Goal: Transaction & Acquisition: Register for event/course

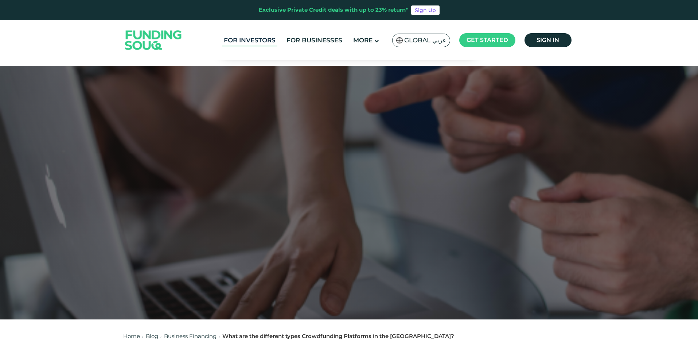
click at [259, 35] on link "For Investors" at bounding box center [249, 40] width 55 height 12
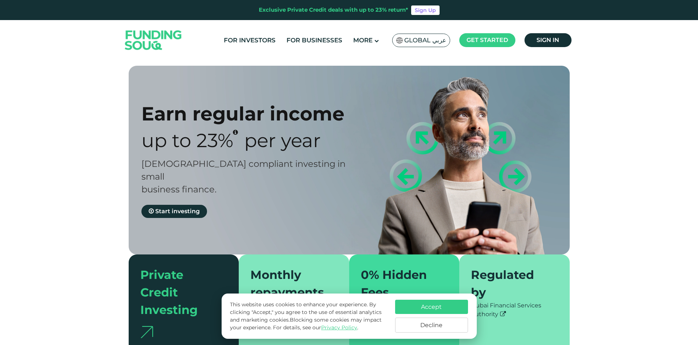
click at [455, 306] on button "Accept" at bounding box center [431, 306] width 73 height 14
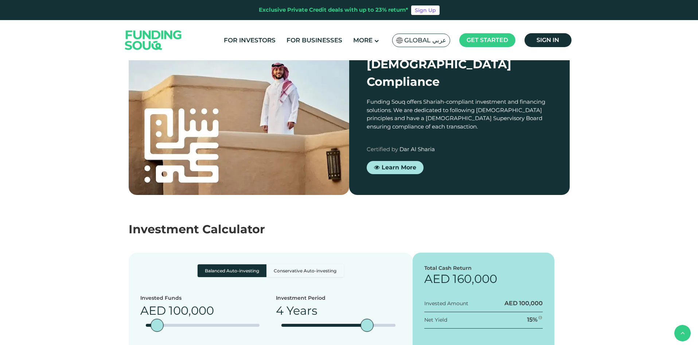
scroll to position [584, 0]
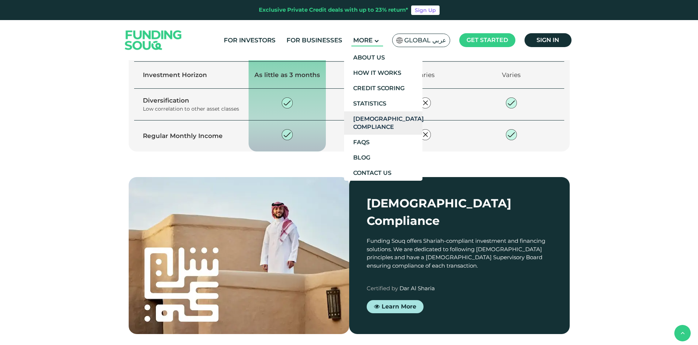
click at [360, 120] on link "[DEMOGRAPHIC_DATA] Compliance" at bounding box center [383, 122] width 78 height 23
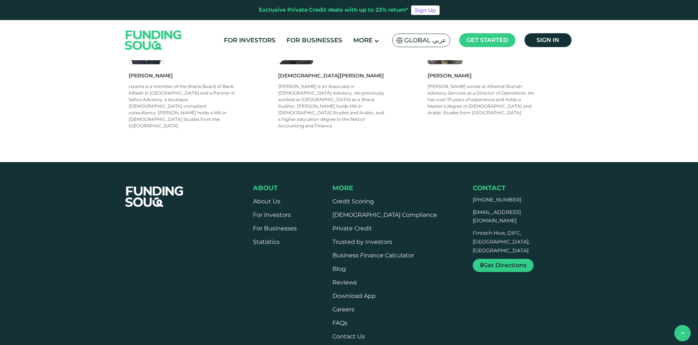
scroll to position [547, 0]
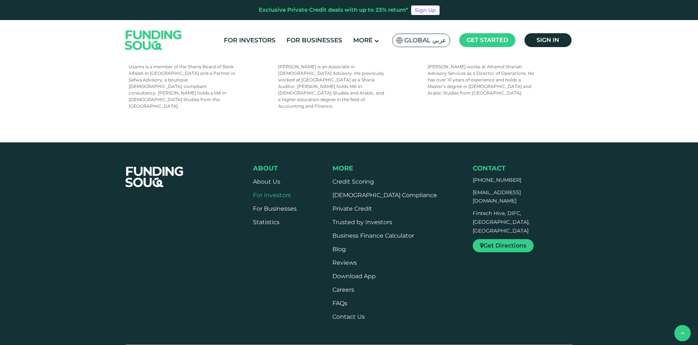
click at [274, 191] on link "For Investors" at bounding box center [272, 194] width 38 height 7
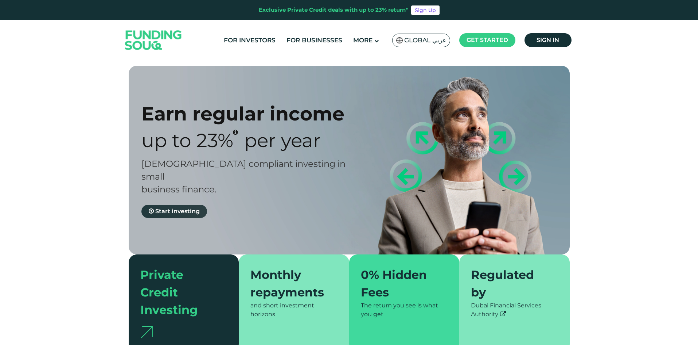
click at [181, 208] on span "Start investing" at bounding box center [177, 211] width 44 height 7
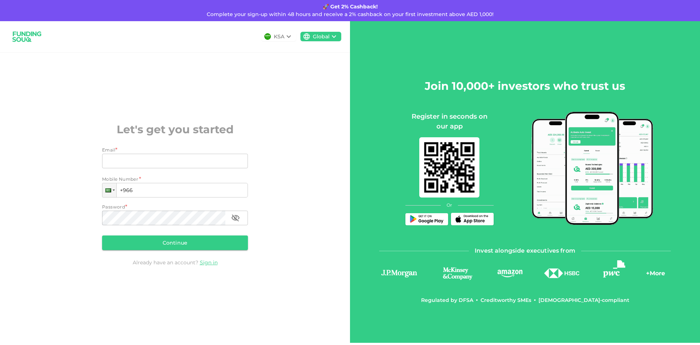
click at [287, 40] on icon at bounding box center [288, 36] width 9 height 9
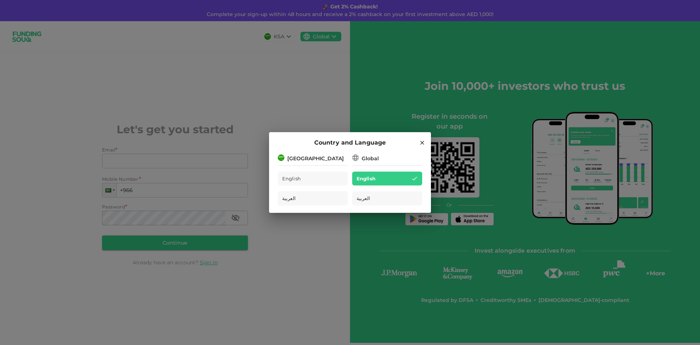
click at [359, 157] on icon at bounding box center [355, 157] width 7 height 7
click at [330, 156] on div "[GEOGRAPHIC_DATA]" at bounding box center [313, 157] width 70 height 9
click at [328, 180] on div "English" at bounding box center [313, 178] width 70 height 14
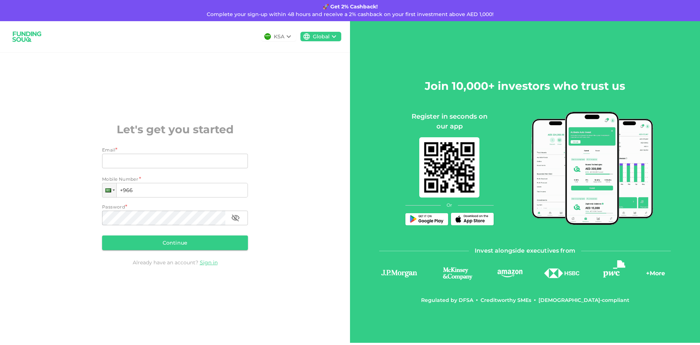
click at [287, 34] on icon at bounding box center [288, 36] width 9 height 9
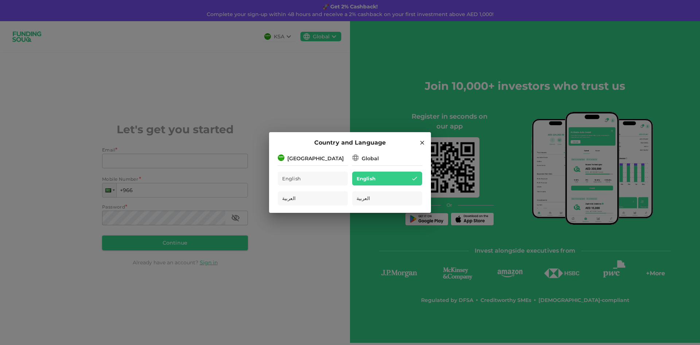
click at [330, 108] on div "Country and Language Saudi Arabia English العربية Global English العربية" at bounding box center [350, 172] width 700 height 345
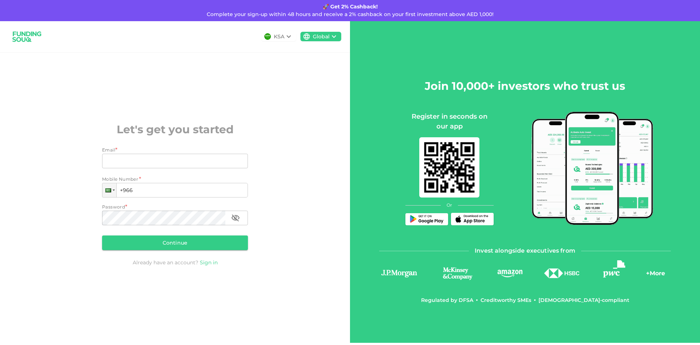
click at [212, 265] on link "Sign in" at bounding box center [209, 262] width 18 height 7
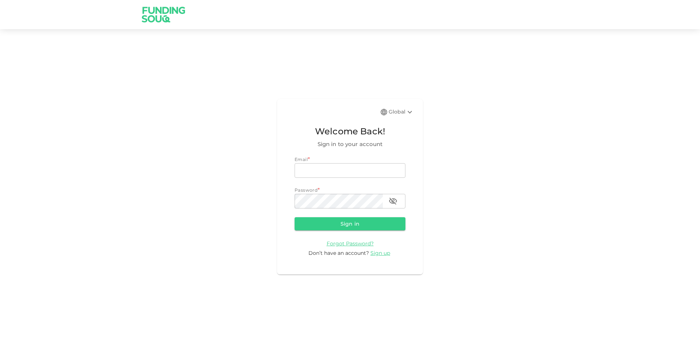
click at [391, 257] on div "Global Welcome Back! Sign in to your account Email * email email Password * pas…" at bounding box center [350, 186] width 146 height 175
click at [389, 256] on span "Sign up" at bounding box center [381, 252] width 20 height 7
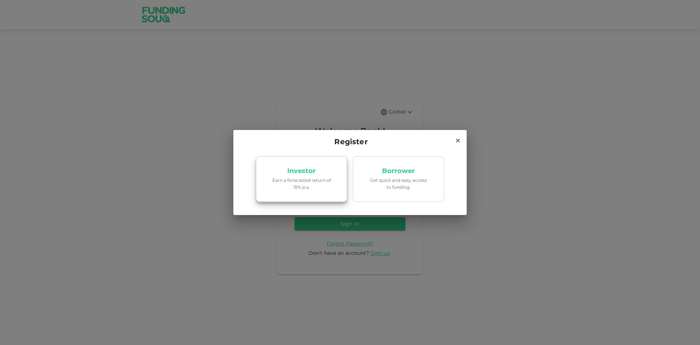
click at [326, 185] on p "Earn a forecasted return of 15% p.a." at bounding box center [302, 184] width 62 height 14
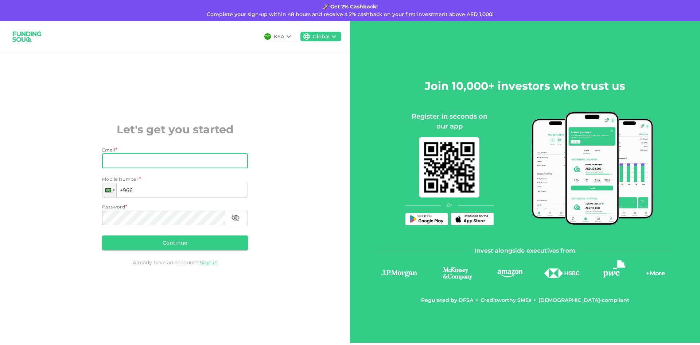
click at [231, 154] on input "Email" at bounding box center [171, 161] width 138 height 15
type input "[EMAIL_ADDRESS][DOMAIN_NAME]"
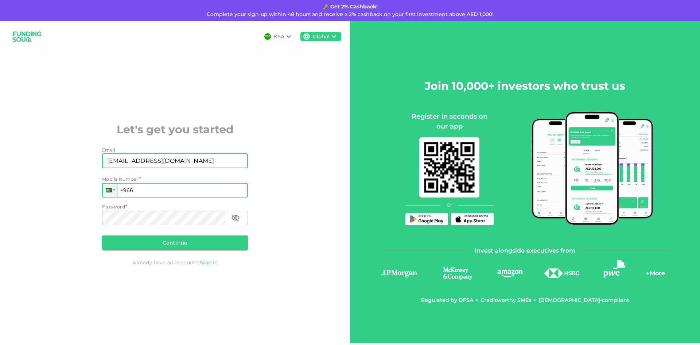
click at [145, 188] on input "+966" at bounding box center [175, 190] width 146 height 15
click at [111, 189] on div at bounding box center [109, 190] width 6 height 4
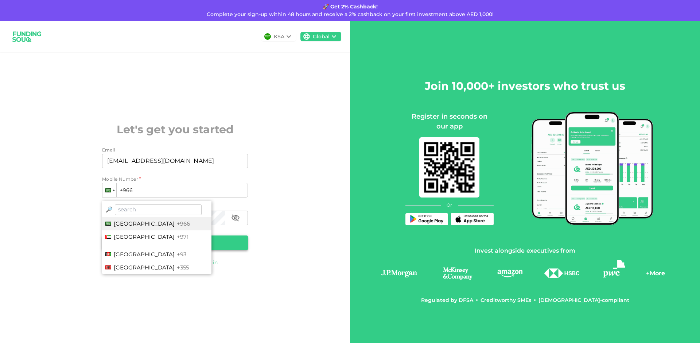
click at [141, 241] on li "[GEOGRAPHIC_DATA] +971" at bounding box center [156, 236] width 109 height 13
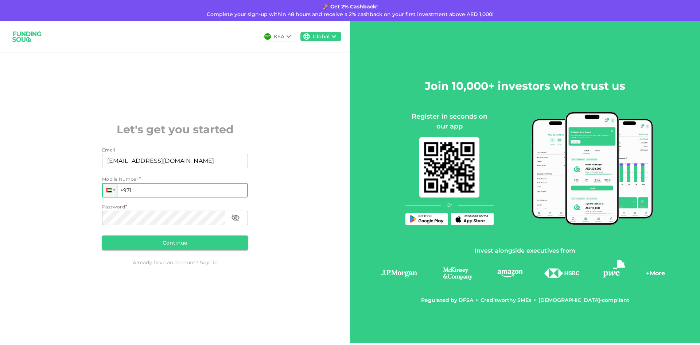
click at [161, 196] on input "+971" at bounding box center [175, 190] width 146 height 15
type input "[PHONE_NUMBER]"
click at [166, 227] on div "Email Email [EMAIL_ADDRESS][DOMAIN_NAME] Email Mobile Number Phone [PHONE_NUMBE…" at bounding box center [175, 199] width 146 height 106
click at [210, 244] on button "Continue" at bounding box center [175, 242] width 146 height 15
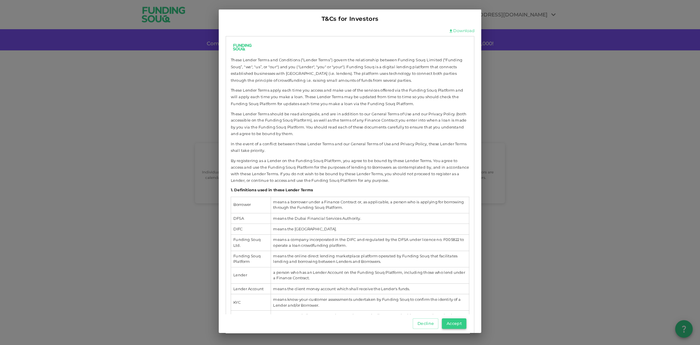
click at [456, 326] on button "Accept" at bounding box center [454, 323] width 24 height 11
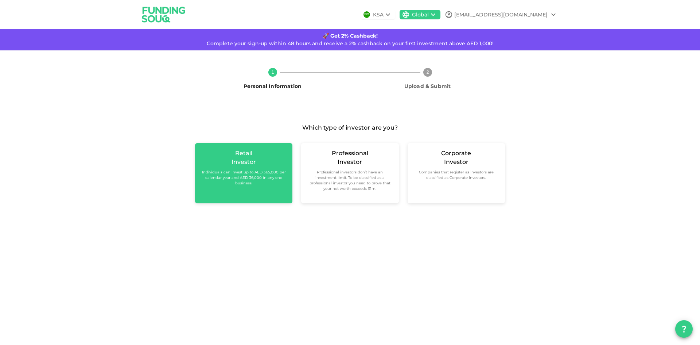
click at [275, 181] on small "Individuals can invest up to AED 365,000 per calendar year and AED 36,000 in an…" at bounding box center [244, 177] width 86 height 16
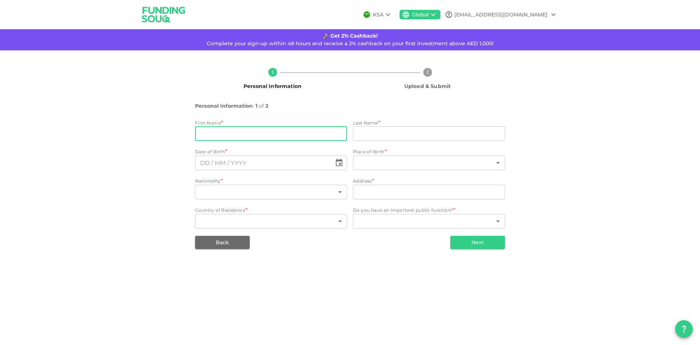
click at [274, 134] on input "firstName" at bounding box center [271, 133] width 152 height 15
type input "Zoher"
type input "GANA"
type input "[GEOGRAPHIC_DATA]"
type input "The Riff 5 by Arada - FLAT 215"
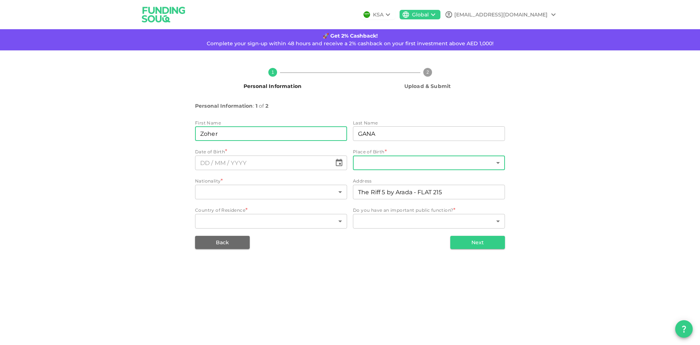
click at [366, 163] on body "KSA Global [EMAIL_ADDRESS][DOMAIN_NAME] 🚀 Get 2% Cashback! Complete your sign-u…" at bounding box center [350, 172] width 700 height 345
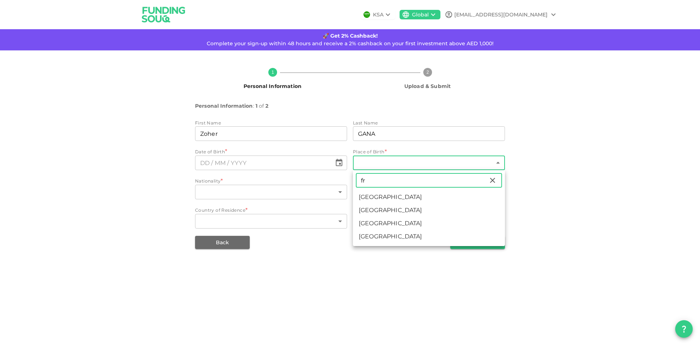
type input "fr"
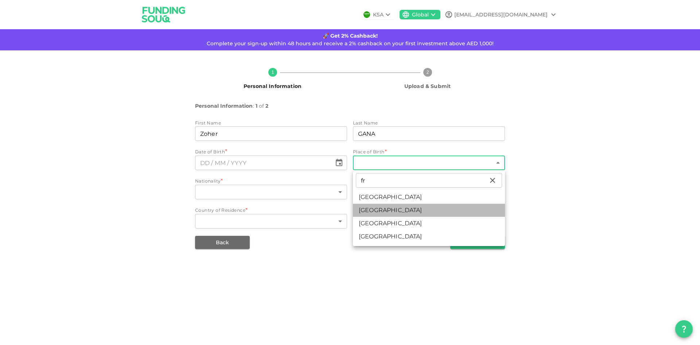
click at [369, 212] on li "[GEOGRAPHIC_DATA]" at bounding box center [429, 210] width 152 height 13
type input "67"
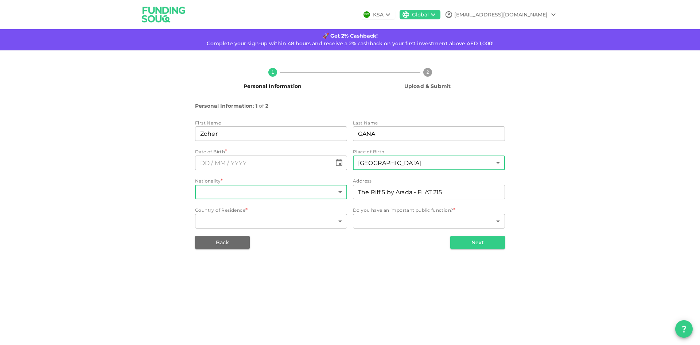
click at [244, 193] on body "KSA Global [EMAIL_ADDRESS][DOMAIN_NAME] 🚀 Get 2% Cashback! Complete your sign-u…" at bounding box center [350, 172] width 700 height 345
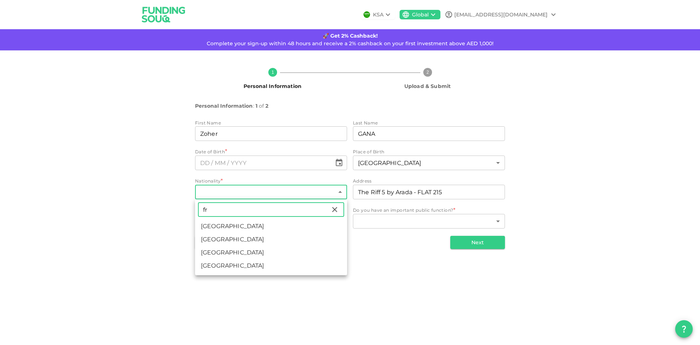
type input "fr"
click at [222, 243] on li "[GEOGRAPHIC_DATA]" at bounding box center [271, 239] width 152 height 13
type input "67"
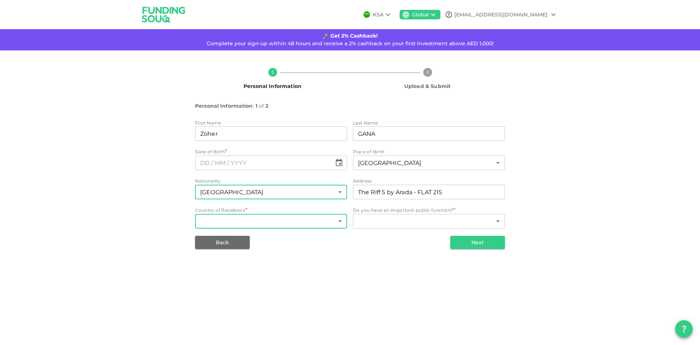
click at [274, 224] on body "KSA Global [EMAIL_ADDRESS][DOMAIN_NAME] 🚀 Get 2% Cashback! Complete your sign-u…" at bounding box center [350, 172] width 700 height 345
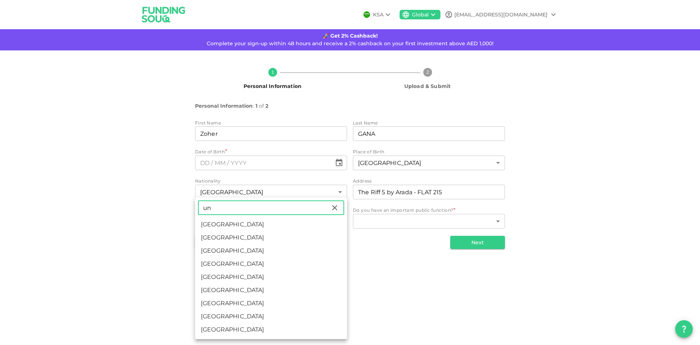
type input "un"
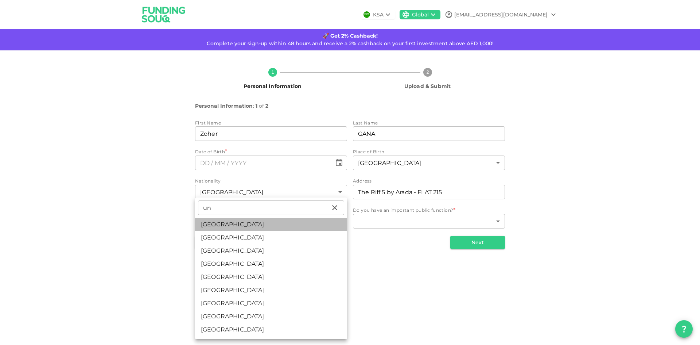
click at [231, 227] on li "[GEOGRAPHIC_DATA]" at bounding box center [271, 224] width 152 height 13
type input "2"
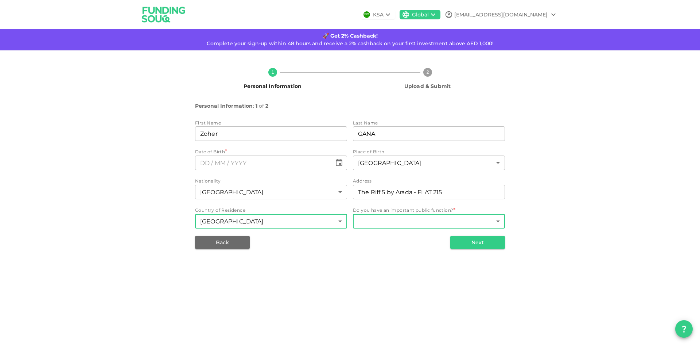
click at [369, 221] on body "KSA Global [EMAIL_ADDRESS][DOMAIN_NAME] 🚀 Get 2% Cashback! Complete your sign-u…" at bounding box center [350, 172] width 700 height 345
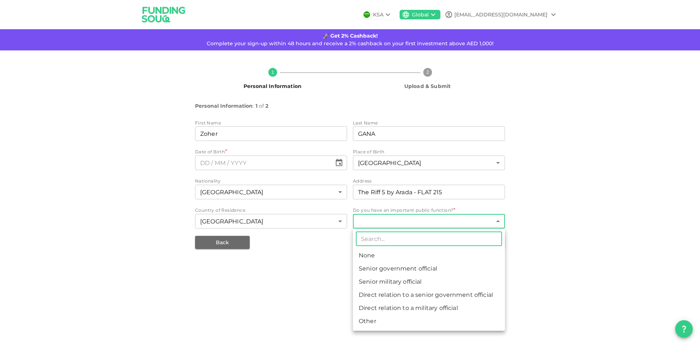
click at [412, 260] on li "None" at bounding box center [429, 255] width 152 height 13
type input "1"
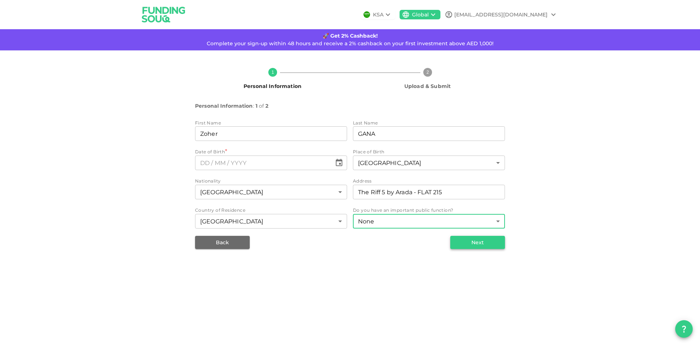
click at [460, 240] on button "Next" at bounding box center [477, 242] width 55 height 13
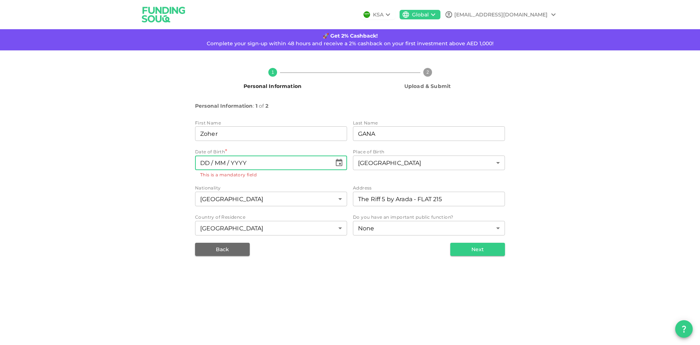
click at [200, 156] on input "⁦⁨DD⁩ / ⁨MM⁩ / ⁨YYYY⁩⁩" at bounding box center [263, 162] width 137 height 15
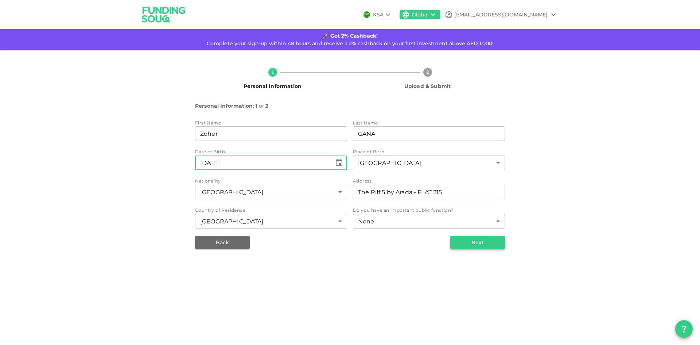
type input "⁦⁨[DATE]⁩⁩"
click at [474, 247] on button "Next" at bounding box center [477, 242] width 55 height 13
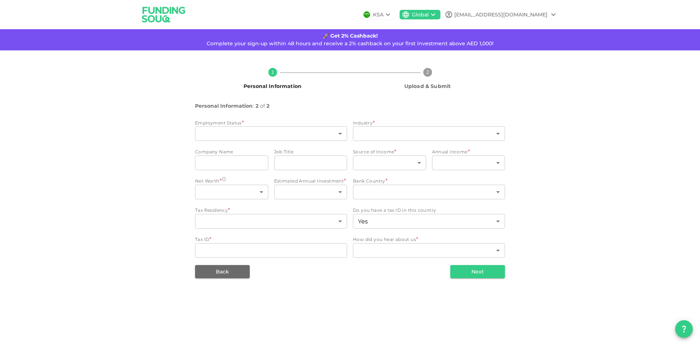
type input "2"
type input "false"
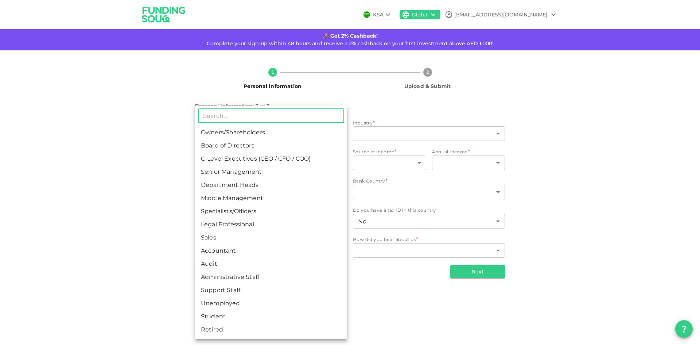
click at [255, 139] on body "KSA Global [EMAIL_ADDRESS][DOMAIN_NAME] 🚀 Get 2% Cashback! Complete your sign-u…" at bounding box center [350, 172] width 700 height 345
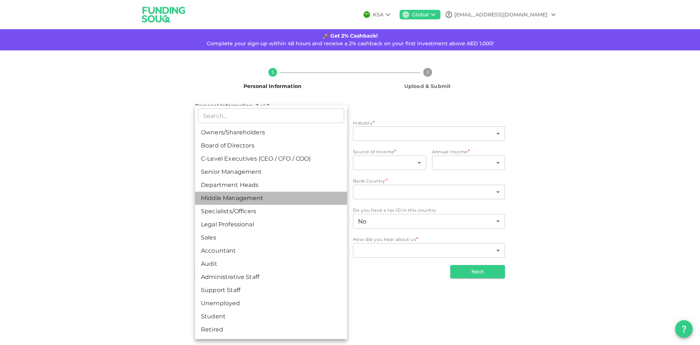
click at [266, 199] on li "Middle Management" at bounding box center [271, 197] width 152 height 13
type input "6"
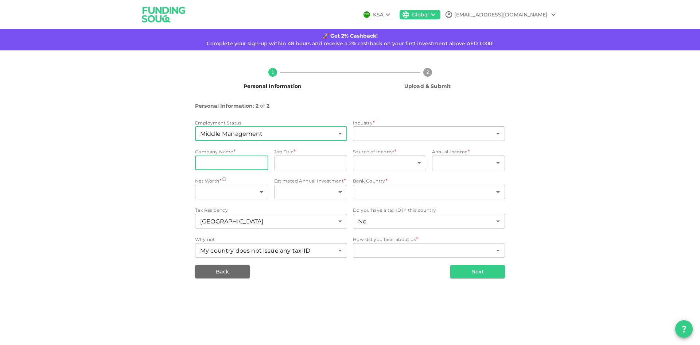
click at [259, 164] on input "companyName" at bounding box center [231, 162] width 73 height 15
type input "LFIGP"
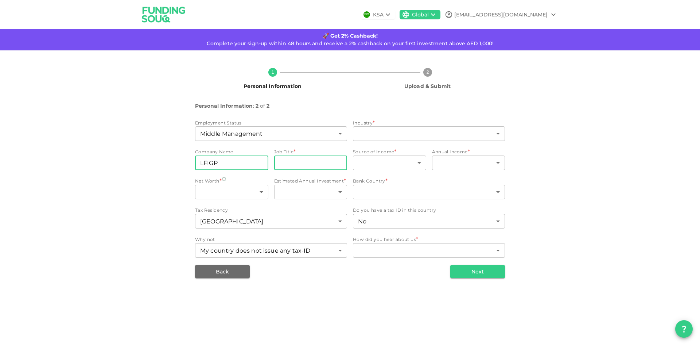
click at [304, 158] on input "jobTitle" at bounding box center [310, 162] width 73 height 15
type input "HEALTH AND SAFETY"
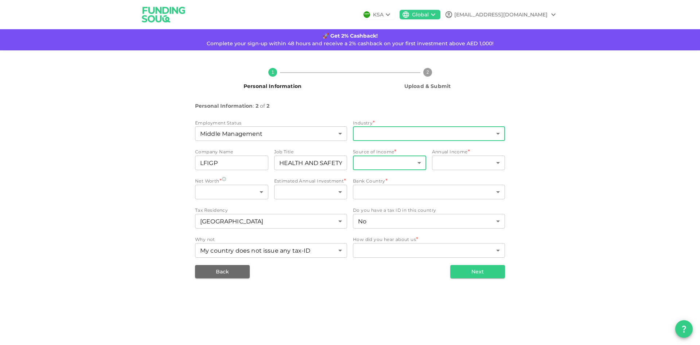
click at [445, 127] on body "KSA Global [EMAIL_ADDRESS][DOMAIN_NAME] 🚀 Get 2% Cashback! Complete your sign-u…" at bounding box center [350, 172] width 700 height 345
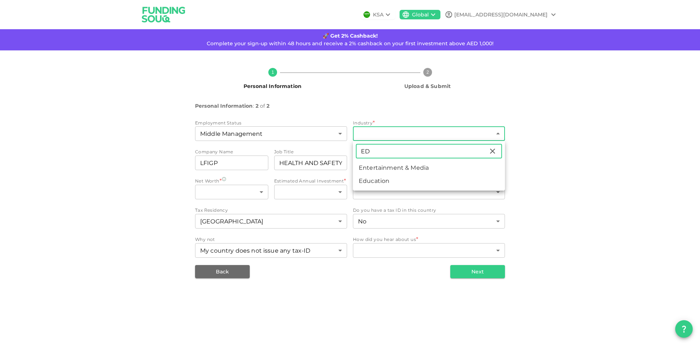
type input "ED"
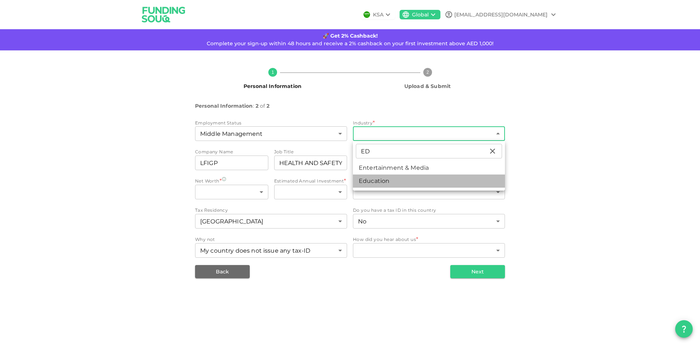
click at [414, 178] on li "Education" at bounding box center [429, 180] width 152 height 13
type input "17"
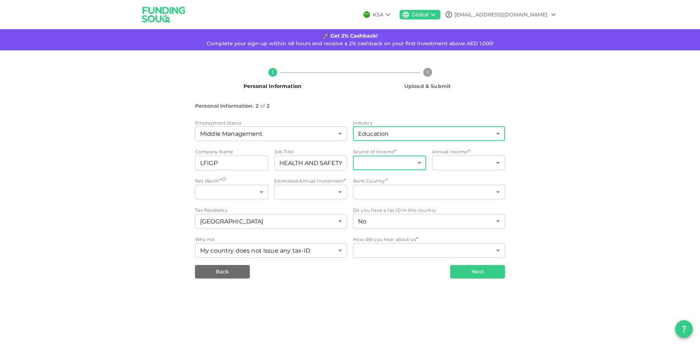
click at [415, 160] on body "KSA Global [EMAIL_ADDRESS][DOMAIN_NAME] 🚀 Get 2% Cashback! Complete your sign-u…" at bounding box center [350, 172] width 700 height 345
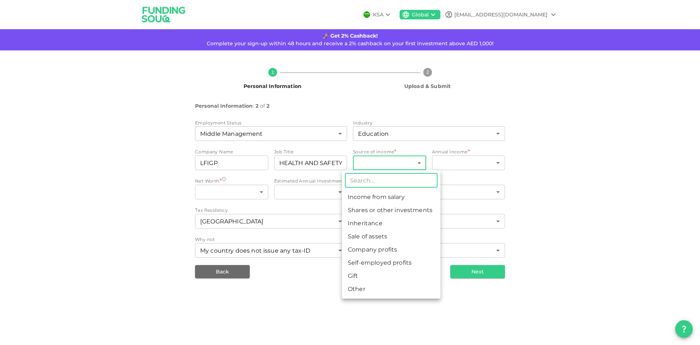
click at [407, 200] on li "Income from salary" at bounding box center [391, 196] width 98 height 13
type input "1"
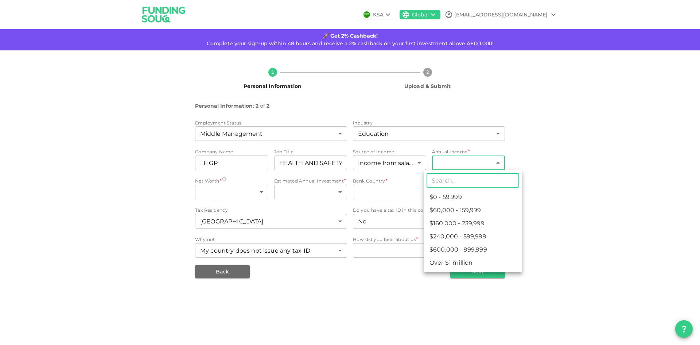
click at [476, 165] on body "KSA Global [EMAIL_ADDRESS][DOMAIN_NAME] 🚀 Get 2% Cashback! Complete your sign-u…" at bounding box center [350, 172] width 700 height 345
click at [465, 199] on li "$0 - 59,999" at bounding box center [473, 196] width 98 height 13
type input "1"
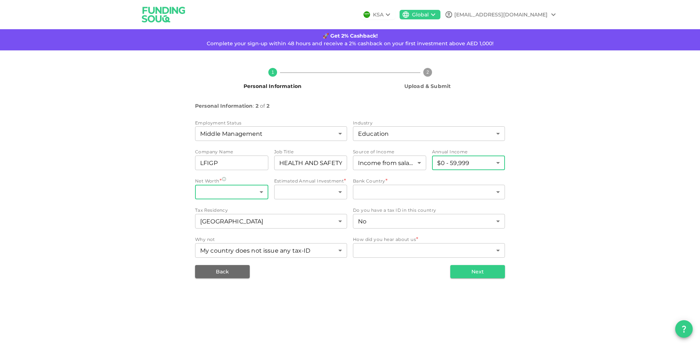
click at [230, 189] on body "KSA Global [EMAIL_ADDRESS][DOMAIN_NAME] 🚀 Get 2% Cashback! Complete your sign-u…" at bounding box center [350, 172] width 700 height 345
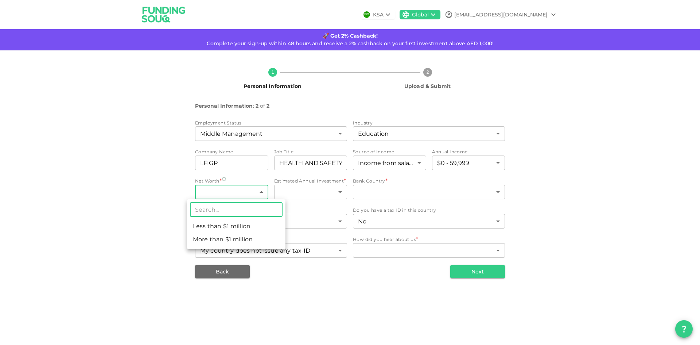
click at [236, 225] on li "Less than $1 million" at bounding box center [236, 226] width 98 height 13
type input "1"
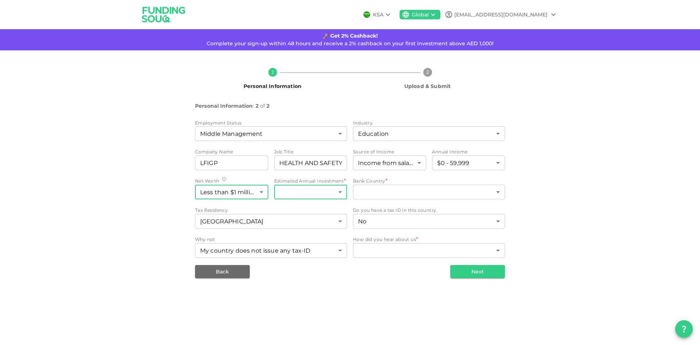
click at [316, 196] on body "KSA Global [EMAIL_ADDRESS][DOMAIN_NAME] 🚀 Get 2% Cashback! Complete your sign-u…" at bounding box center [350, 172] width 700 height 345
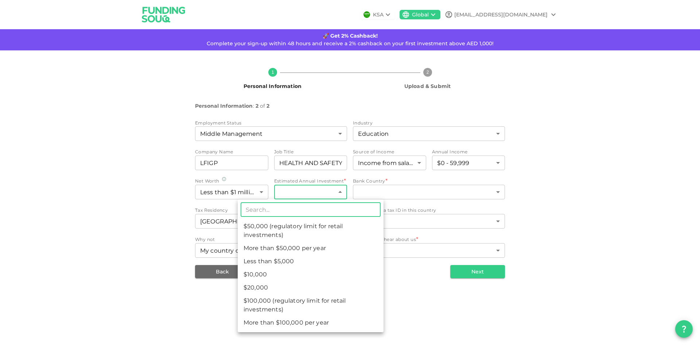
click at [291, 263] on li "Less than $5,000" at bounding box center [311, 261] width 146 height 13
type input "1"
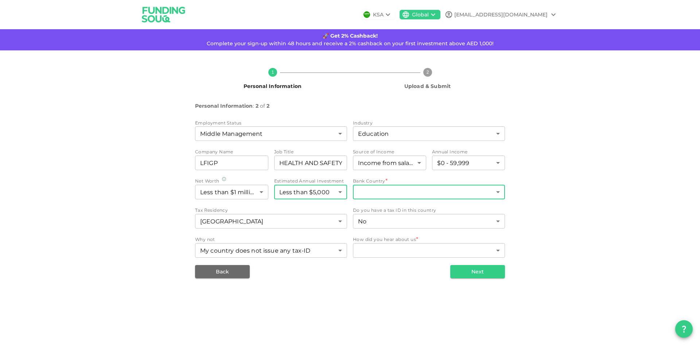
click at [383, 195] on body "KSA Global [EMAIL_ADDRESS][DOMAIN_NAME] 🚀 Get 2% Cashback! Complete your sign-u…" at bounding box center [350, 172] width 700 height 345
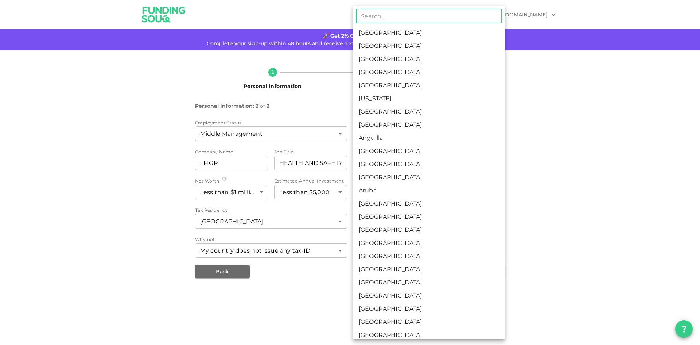
click at [430, 47] on li "[GEOGRAPHIC_DATA]" at bounding box center [429, 45] width 152 height 13
type input "2"
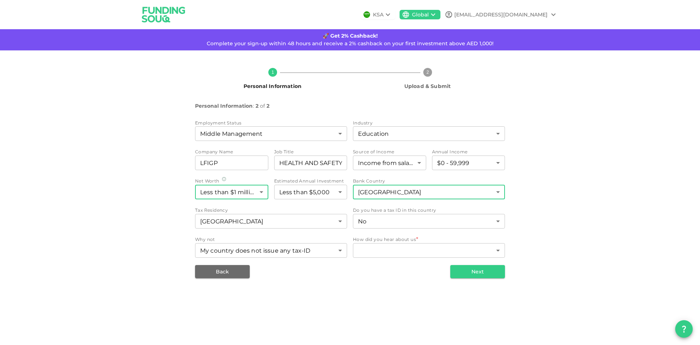
click at [253, 193] on body "KSA Global [EMAIL_ADDRESS][DOMAIN_NAME] 🚀 Get 2% Cashback! Complete your sign-u…" at bounding box center [350, 172] width 700 height 345
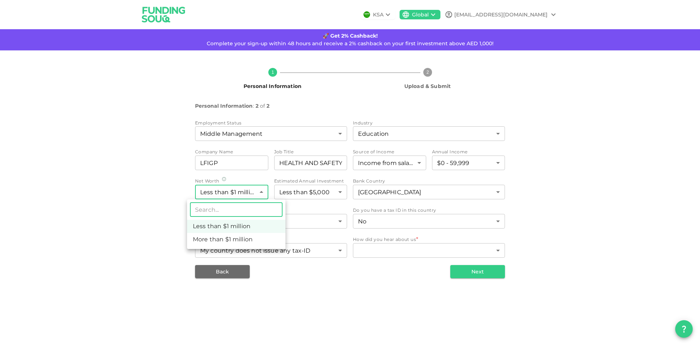
click at [192, 173] on div at bounding box center [350, 172] width 700 height 345
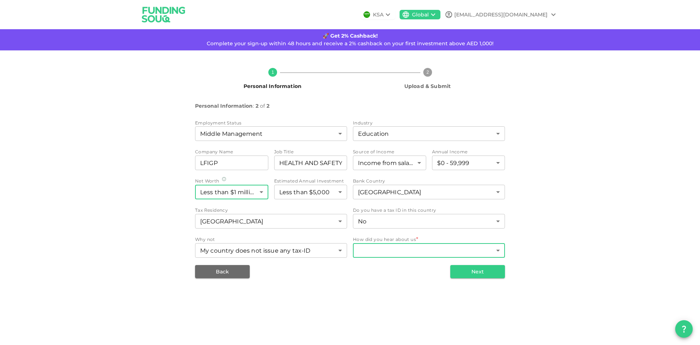
click at [375, 255] on body "KSA Global [EMAIL_ADDRESS][DOMAIN_NAME] 🚀 Get 2% Cashback! Complete your sign-u…" at bounding box center [350, 172] width 700 height 345
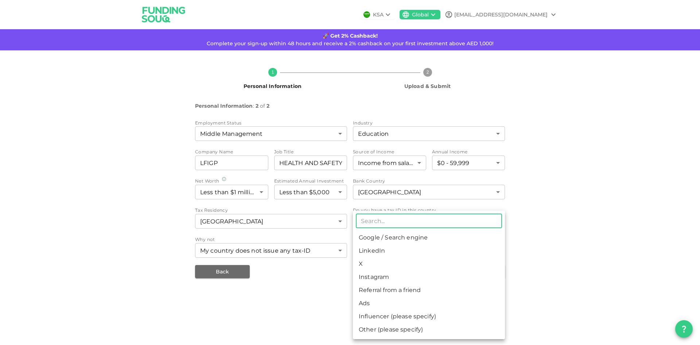
click at [390, 242] on li "Google / Search engine" at bounding box center [429, 237] width 152 height 13
type input "1"
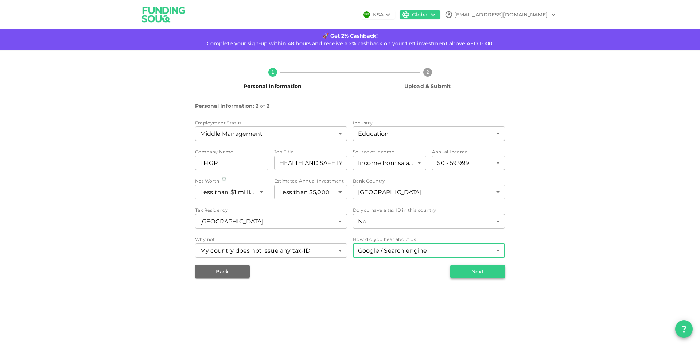
click at [454, 272] on button "Next" at bounding box center [477, 271] width 55 height 13
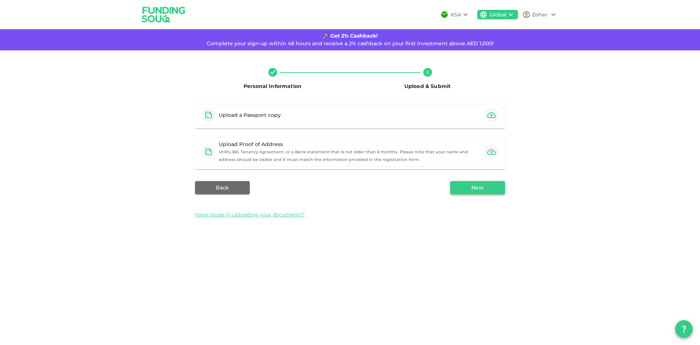
click at [473, 193] on button "Next" at bounding box center [477, 187] width 55 height 13
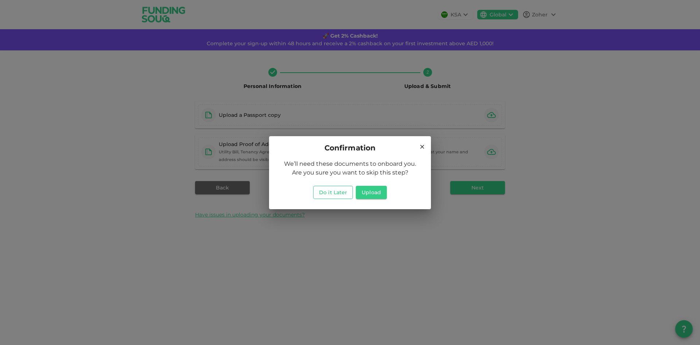
click at [343, 191] on button "Do it Later" at bounding box center [333, 192] width 40 height 13
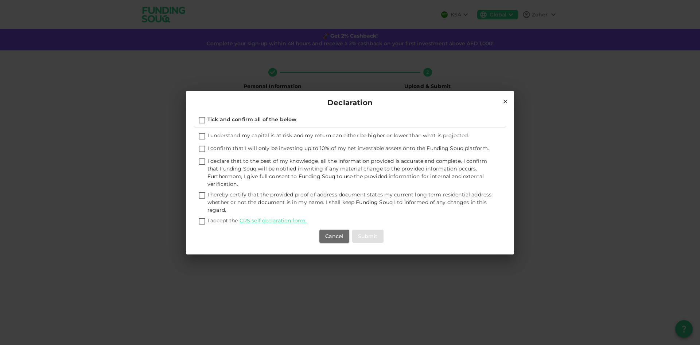
click at [203, 116] on input "Tick and confirm all of the below" at bounding box center [202, 121] width 11 height 10
checkbox input "true"
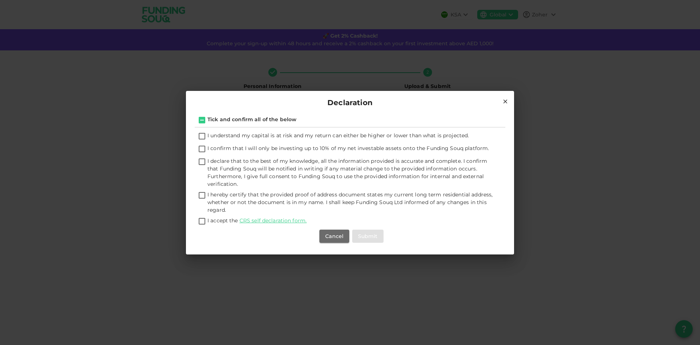
checkbox input "true"
click at [361, 234] on button "Submit" at bounding box center [367, 235] width 31 height 13
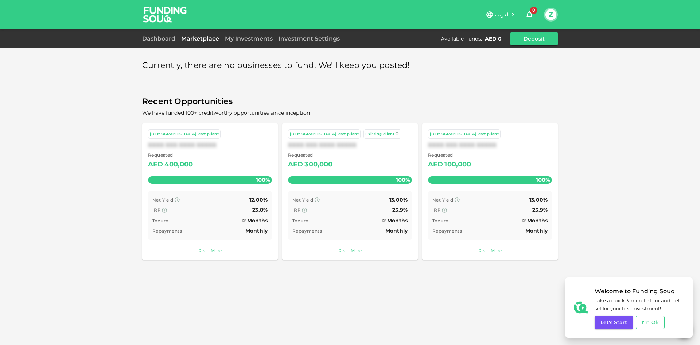
click at [636, 321] on button "I'm Ok" at bounding box center [650, 321] width 29 height 13
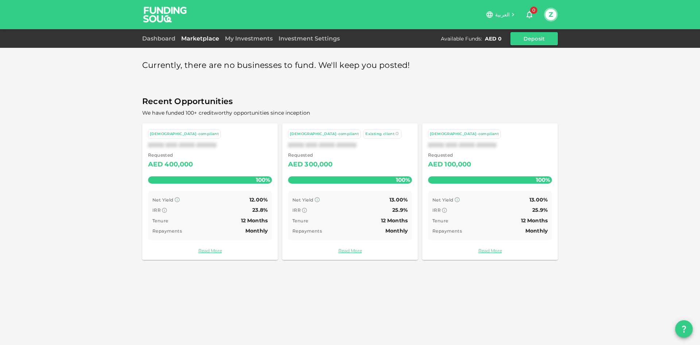
click at [310, 160] on div "300,000" at bounding box center [319, 165] width 28 height 12
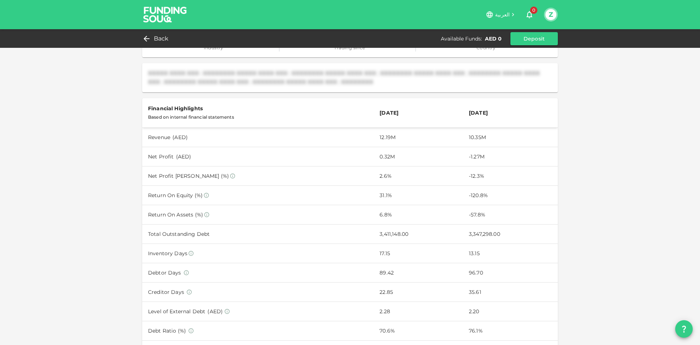
scroll to position [146, 0]
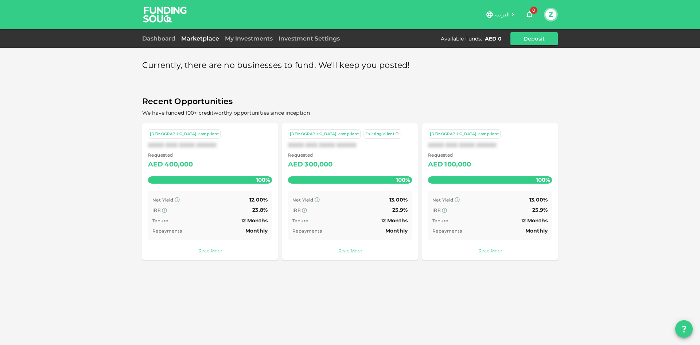
click at [187, 182] on div "100%" at bounding box center [210, 179] width 124 height 7
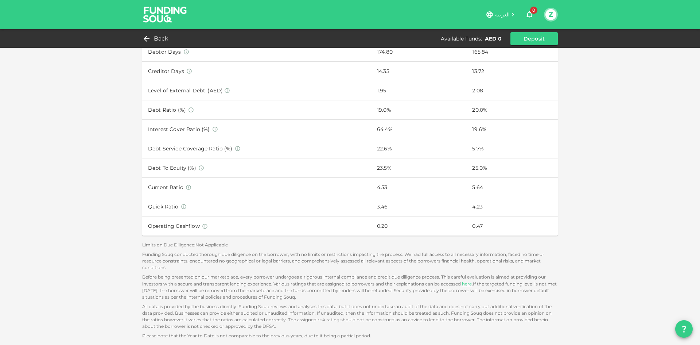
scroll to position [408, 0]
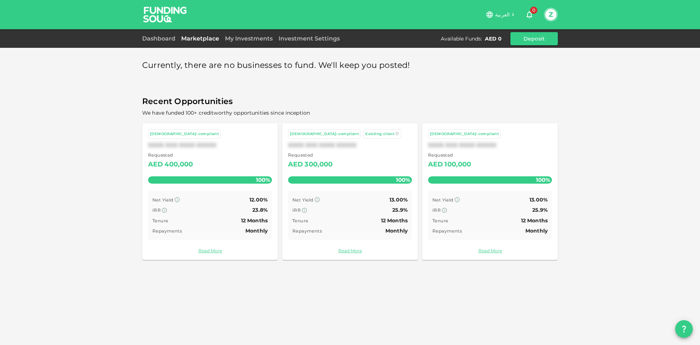
click at [503, 205] on div "IRR 25.9%" at bounding box center [490, 209] width 115 height 9
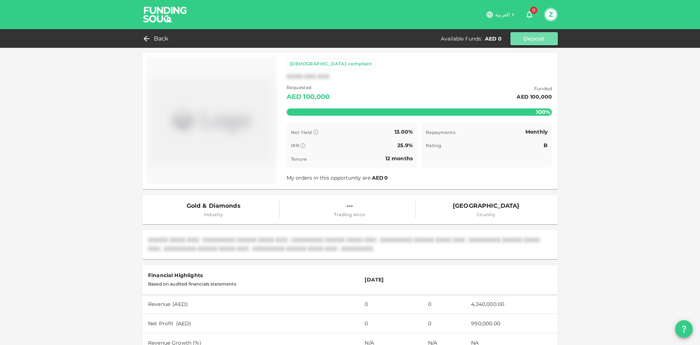
click at [541, 36] on button "Deposit" at bounding box center [534, 38] width 47 height 13
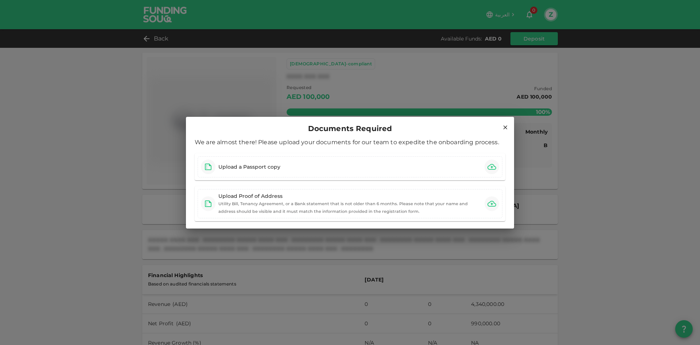
click at [503, 131] on div "Documents Required" at bounding box center [350, 129] width 311 height 12
click at [503, 129] on icon at bounding box center [505, 127] width 7 height 7
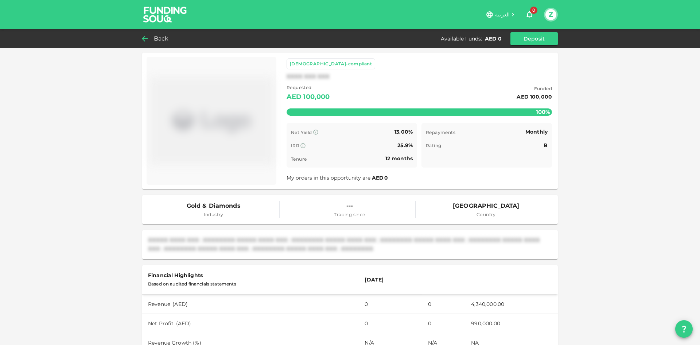
click at [144, 41] on icon at bounding box center [144, 38] width 9 height 9
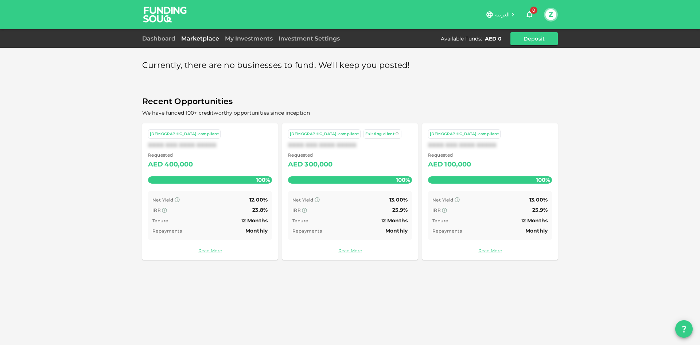
click at [375, 166] on div "Requested AED 300,000" at bounding box center [350, 160] width 124 height 19
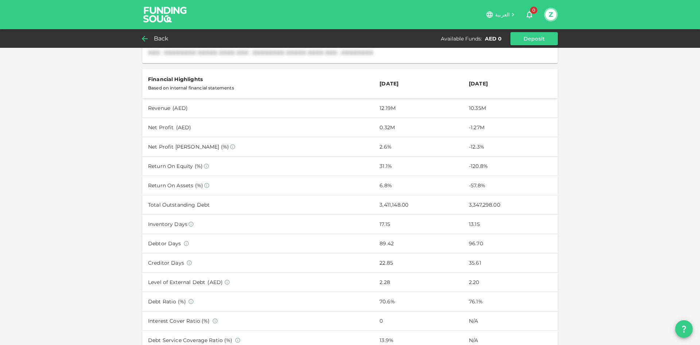
scroll to position [219, 0]
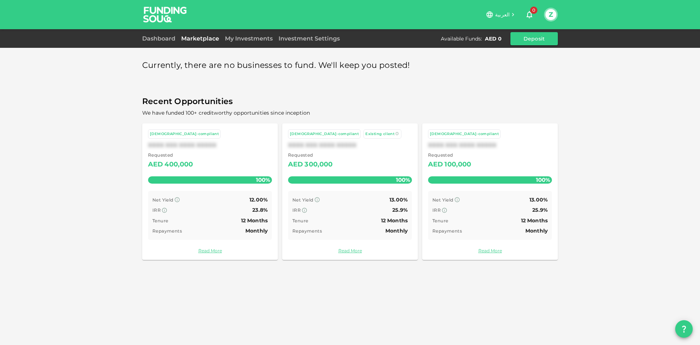
click at [185, 135] on div "[DEMOGRAPHIC_DATA]-compliant" at bounding box center [184, 134] width 73 height 10
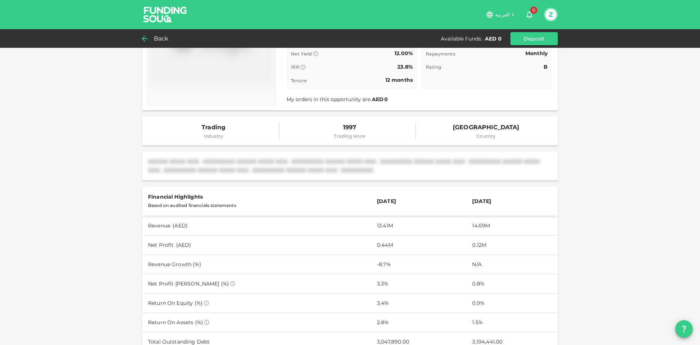
scroll to position [73, 0]
